Goal: Leave review/rating: Leave review/rating

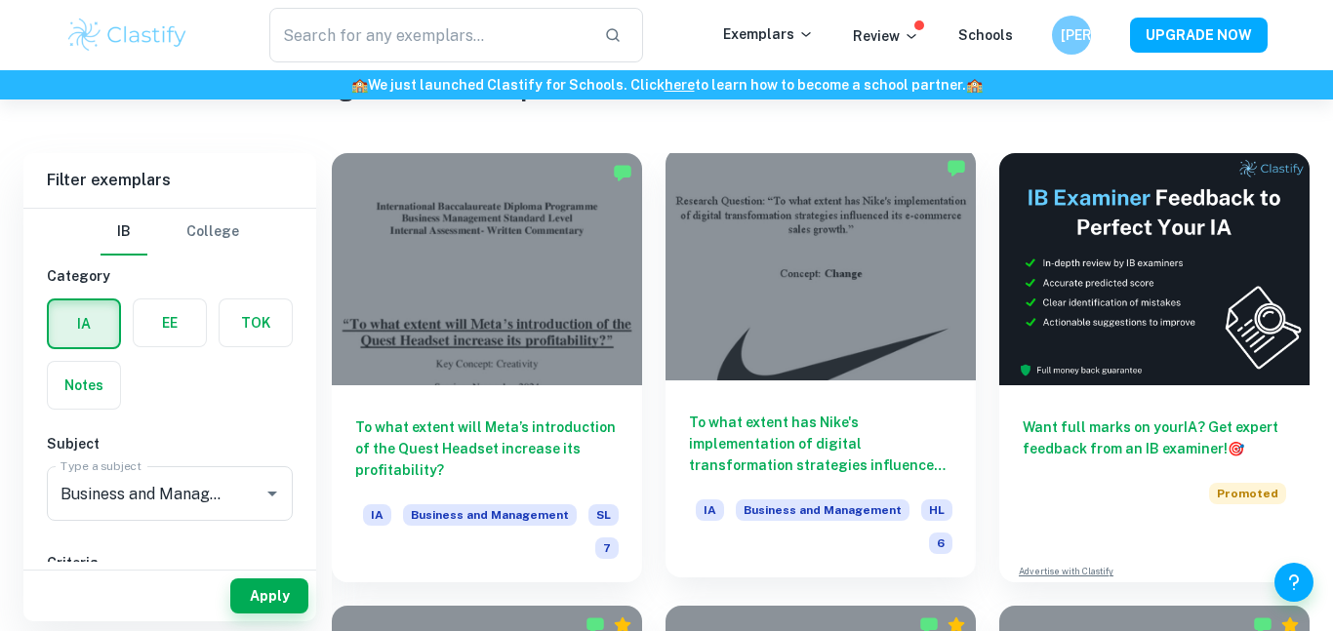
scroll to position [504, 0]
click at [778, 429] on h6 "To what extent has Nike's implementation of digital transformation strategies i…" at bounding box center [820, 444] width 263 height 64
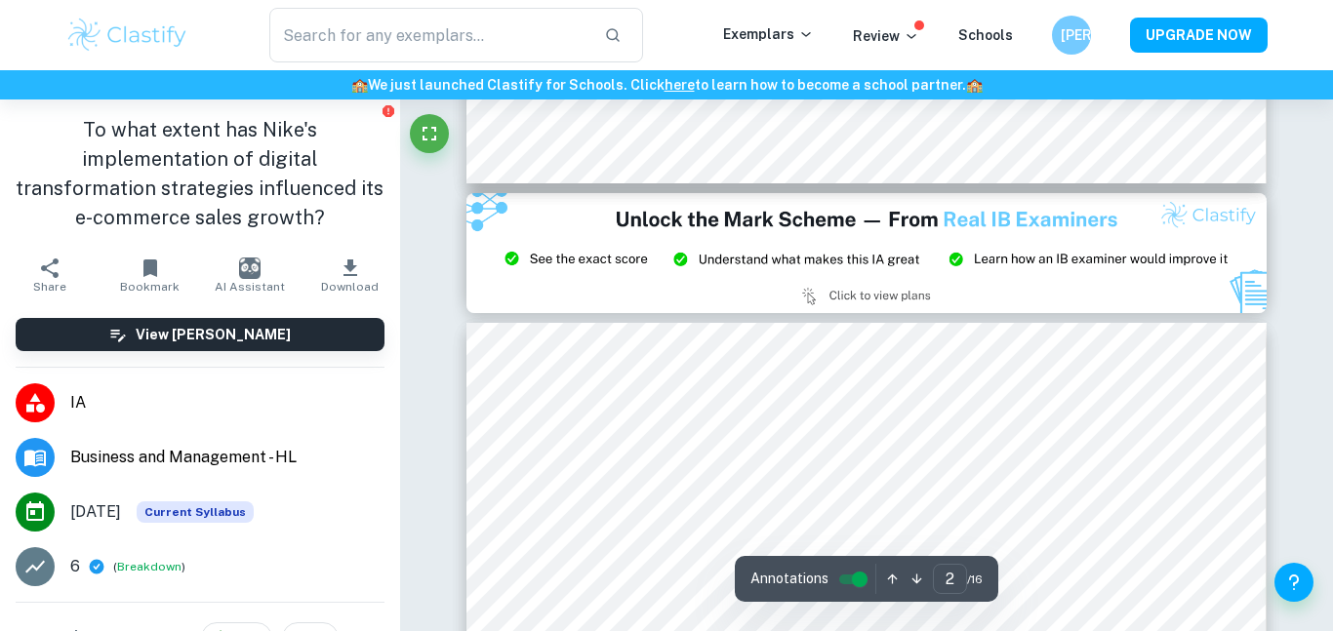
type input "3"
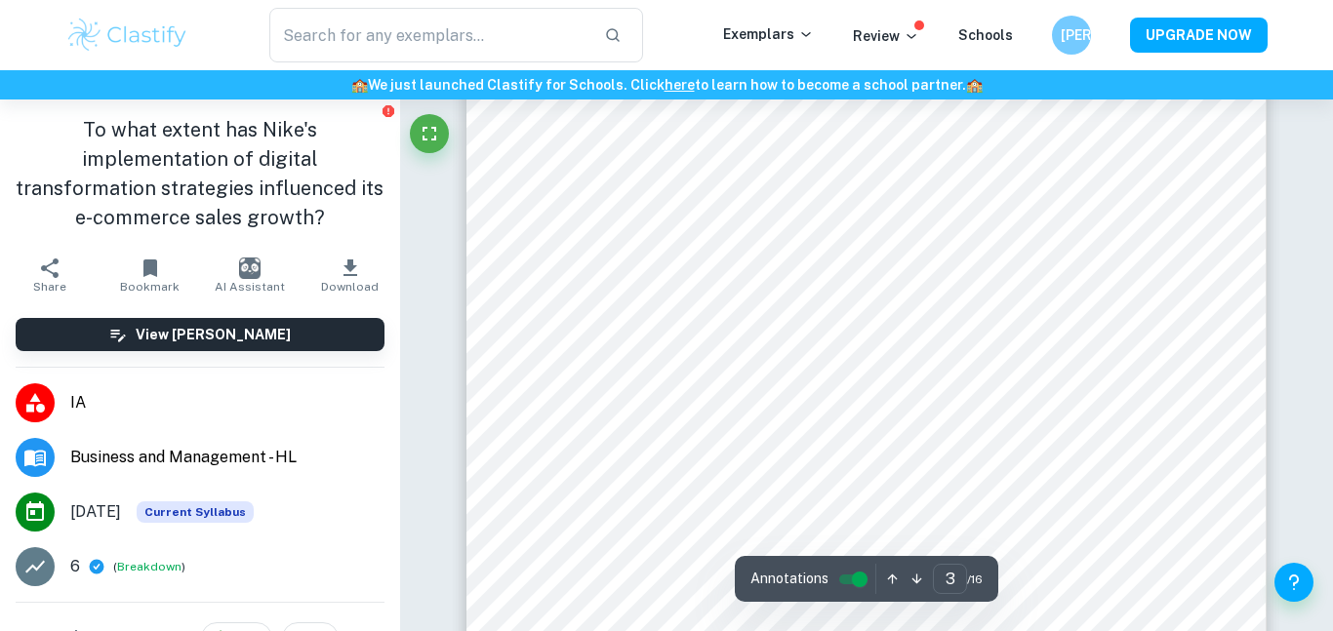
scroll to position [2420, 0]
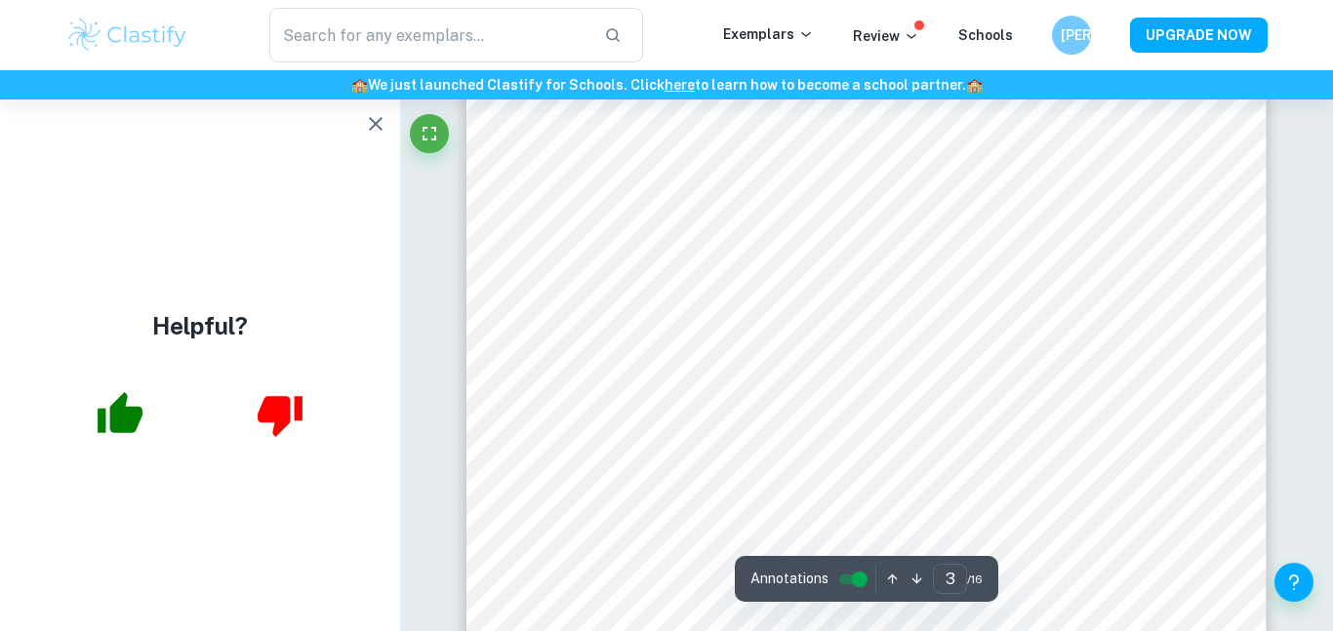
click at [379, 128] on icon "button" at bounding box center [376, 124] width 14 height 14
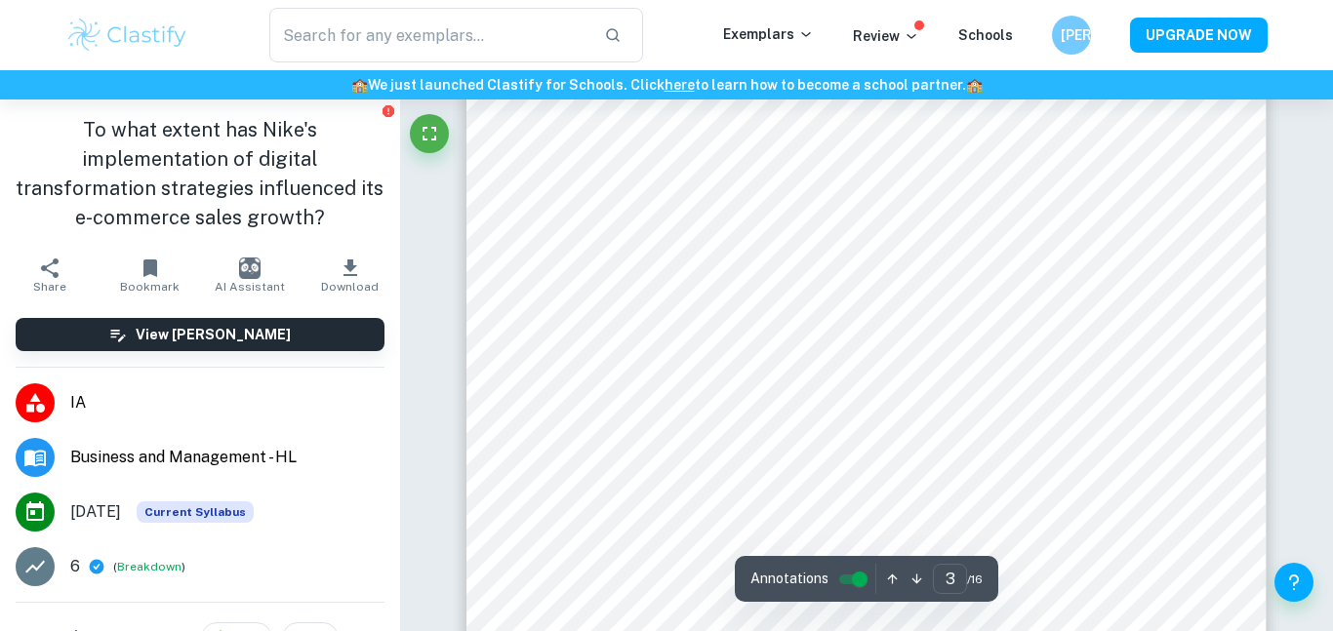
click at [856, 586] on input "controlled" at bounding box center [859, 579] width 70 height 23
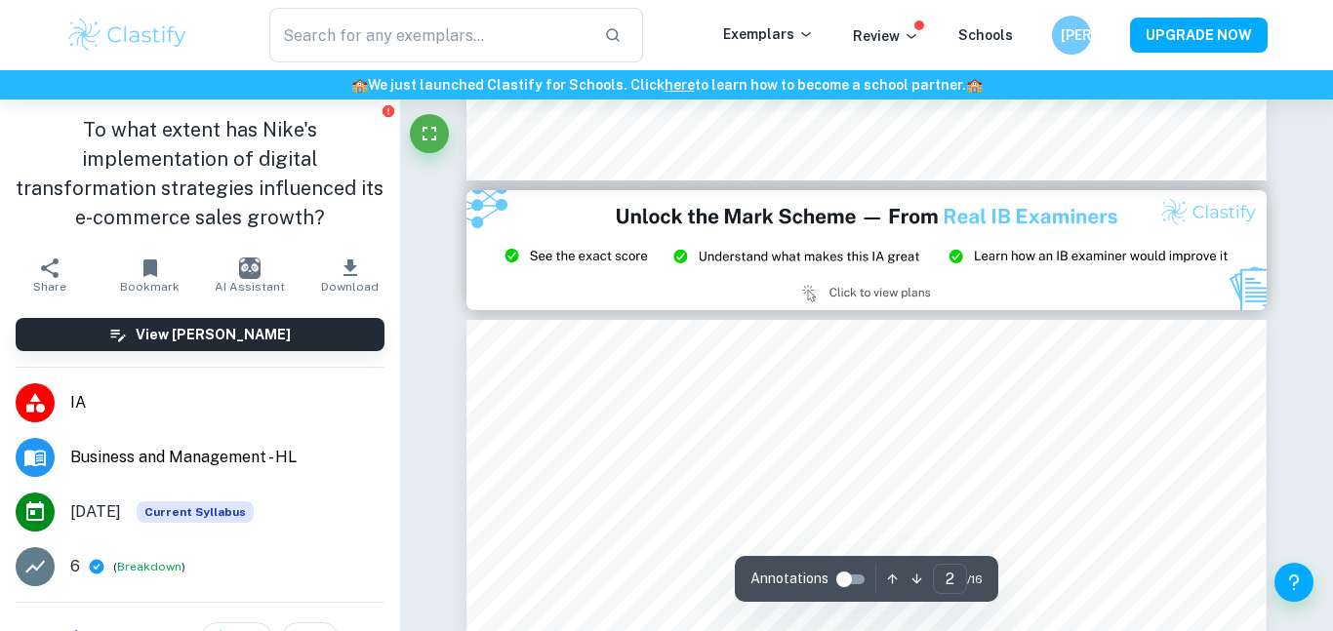
type input "3"
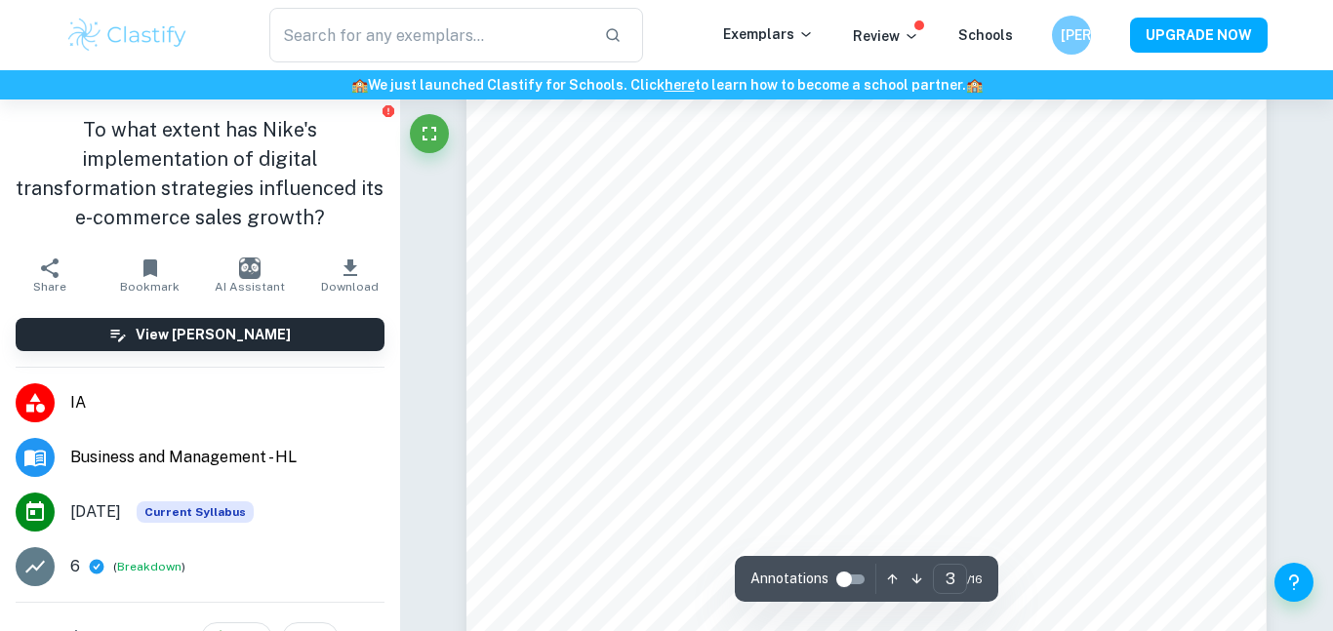
scroll to position [2641, 0]
